Goal: Transaction & Acquisition: Download file/media

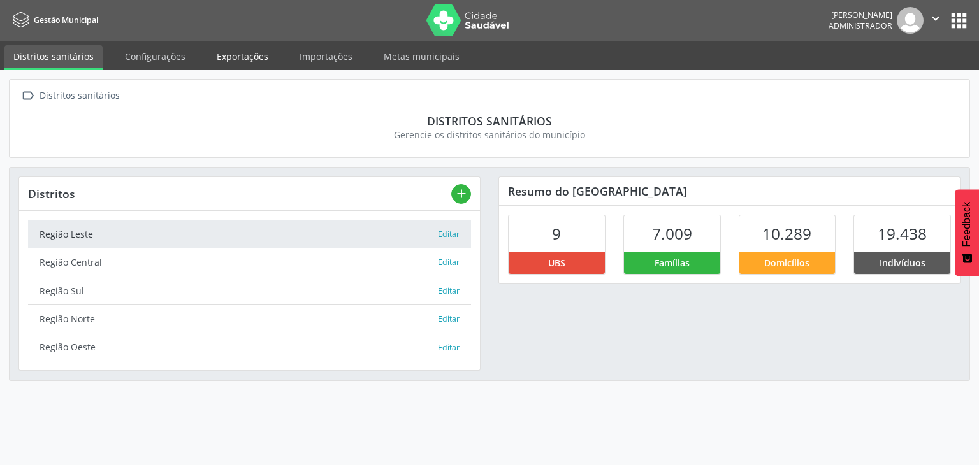
click at [242, 57] on link "Exportações" at bounding box center [242, 56] width 69 height 22
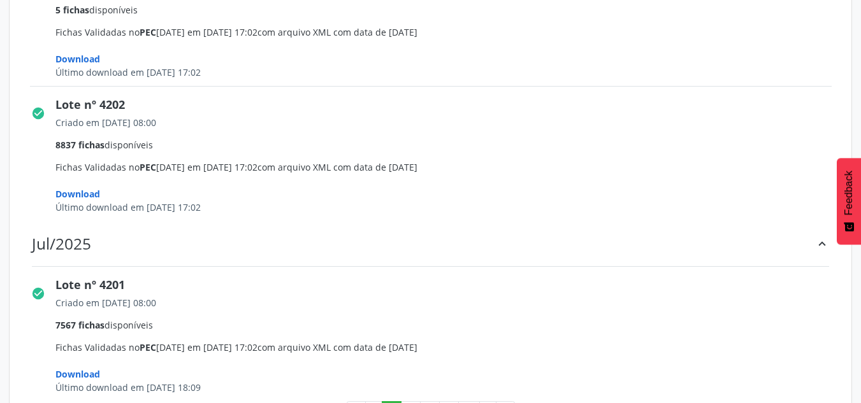
scroll to position [1953, 0]
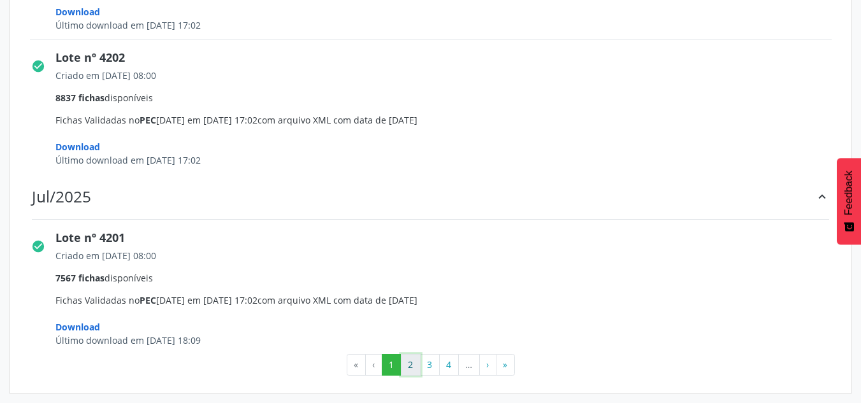
click at [412, 363] on button "2" at bounding box center [411, 365] width 20 height 22
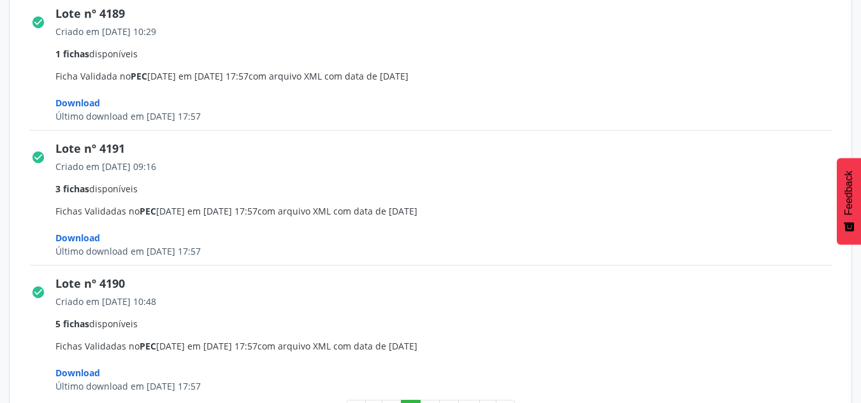
scroll to position [2002, 0]
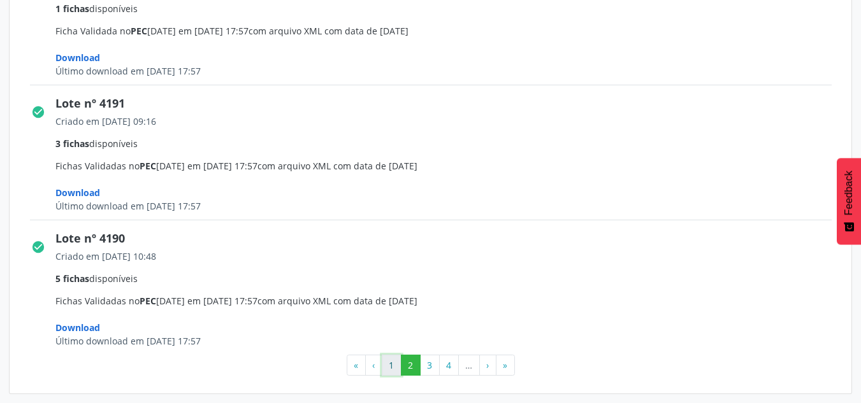
click at [387, 366] on button "1" at bounding box center [392, 366] width 20 height 22
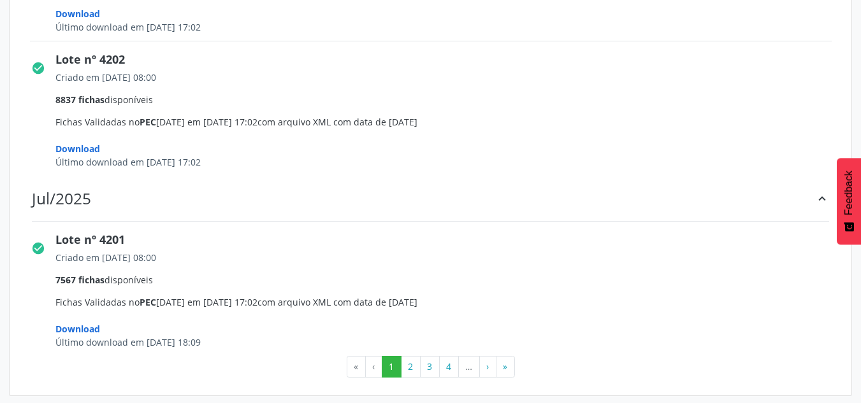
scroll to position [1953, 0]
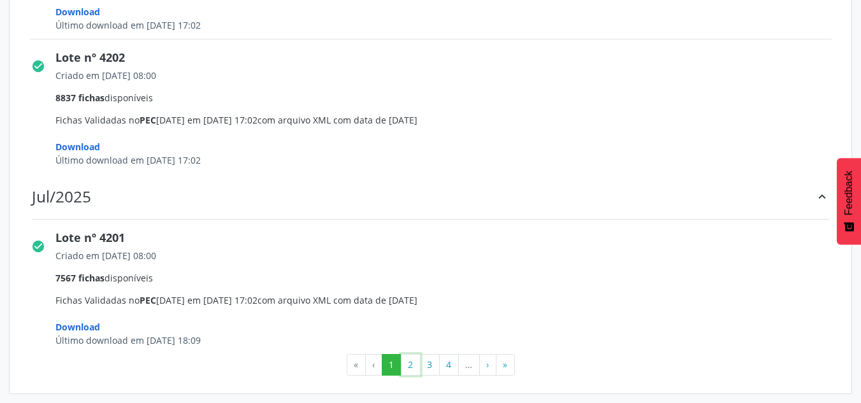
click at [410, 367] on button "2" at bounding box center [411, 365] width 20 height 22
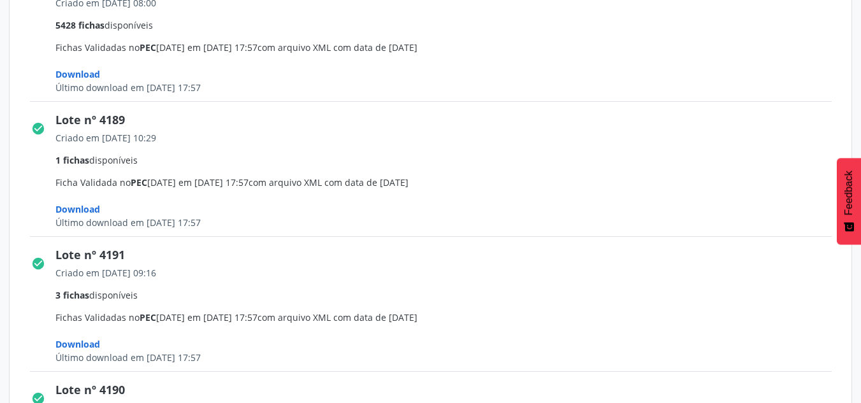
scroll to position [2002, 0]
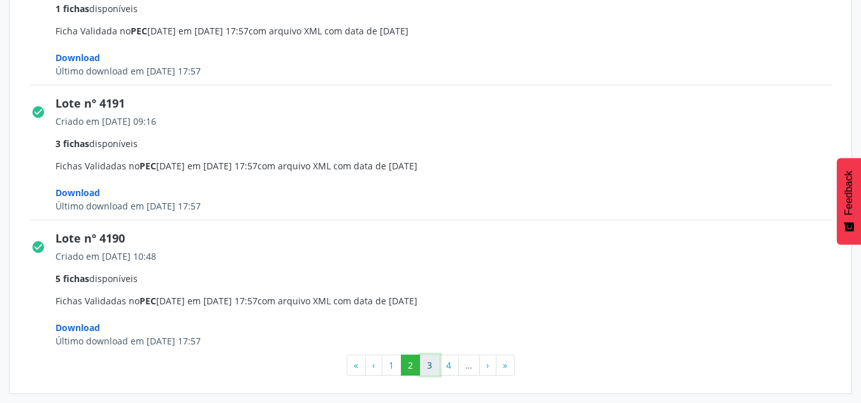
click at [430, 366] on button "3" at bounding box center [430, 366] width 20 height 22
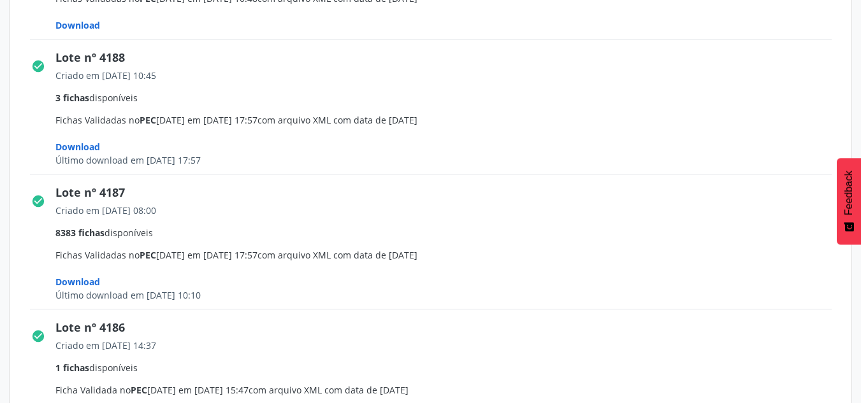
scroll to position [382, 0]
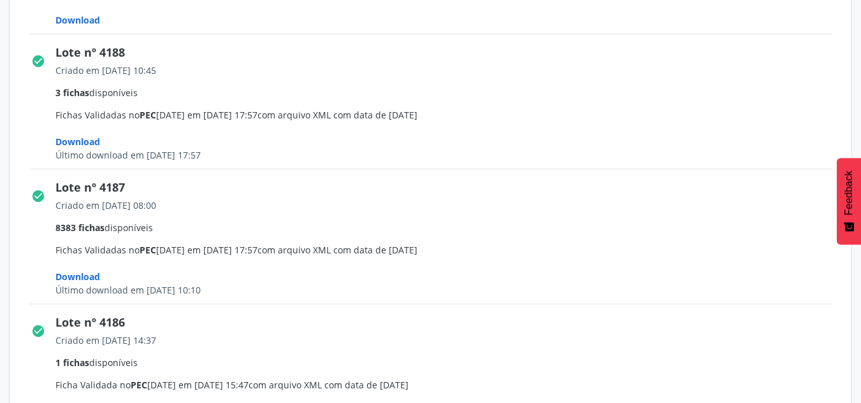
click at [67, 278] on span "Download" at bounding box center [77, 277] width 45 height 12
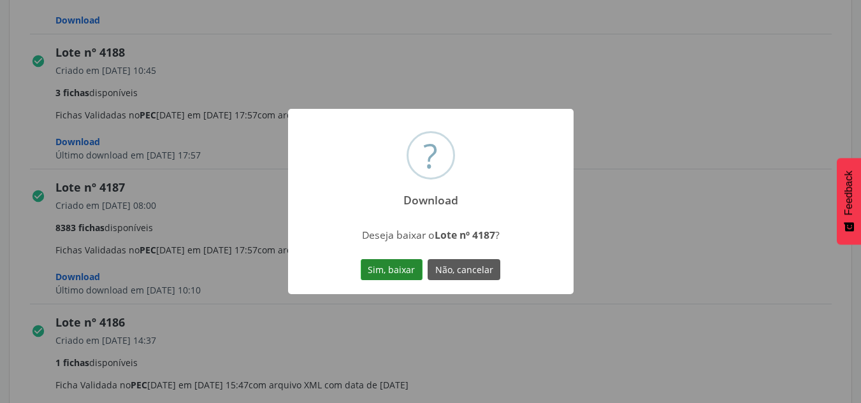
click at [385, 269] on button "Sim, baixar" at bounding box center [392, 270] width 62 height 22
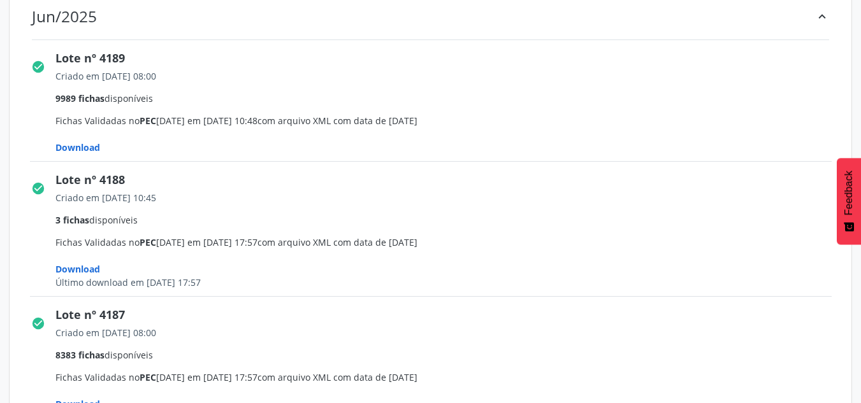
scroll to position [0, 0]
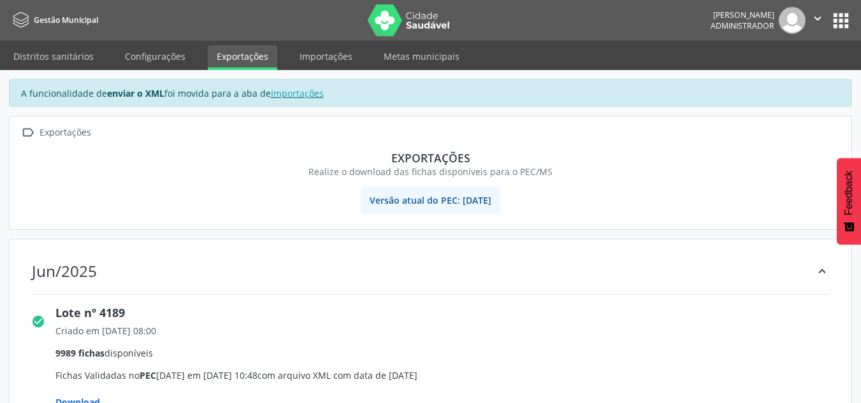
click at [385, 15] on img at bounding box center [409, 20] width 83 height 32
